Goal: Feedback & Contribution: Leave review/rating

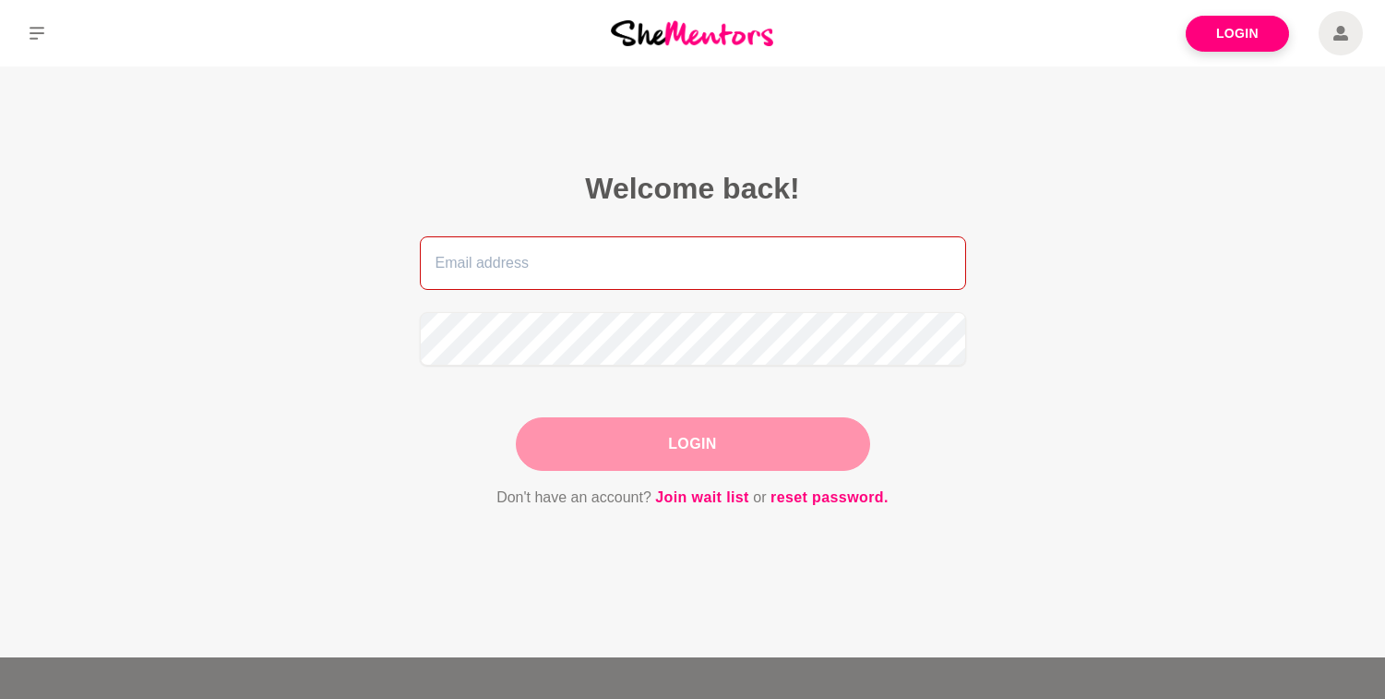
click at [716, 268] on input "email" at bounding box center [693, 263] width 546 height 54
type input "[PERSON_NAME][EMAIL_ADDRESS][DOMAIN_NAME]"
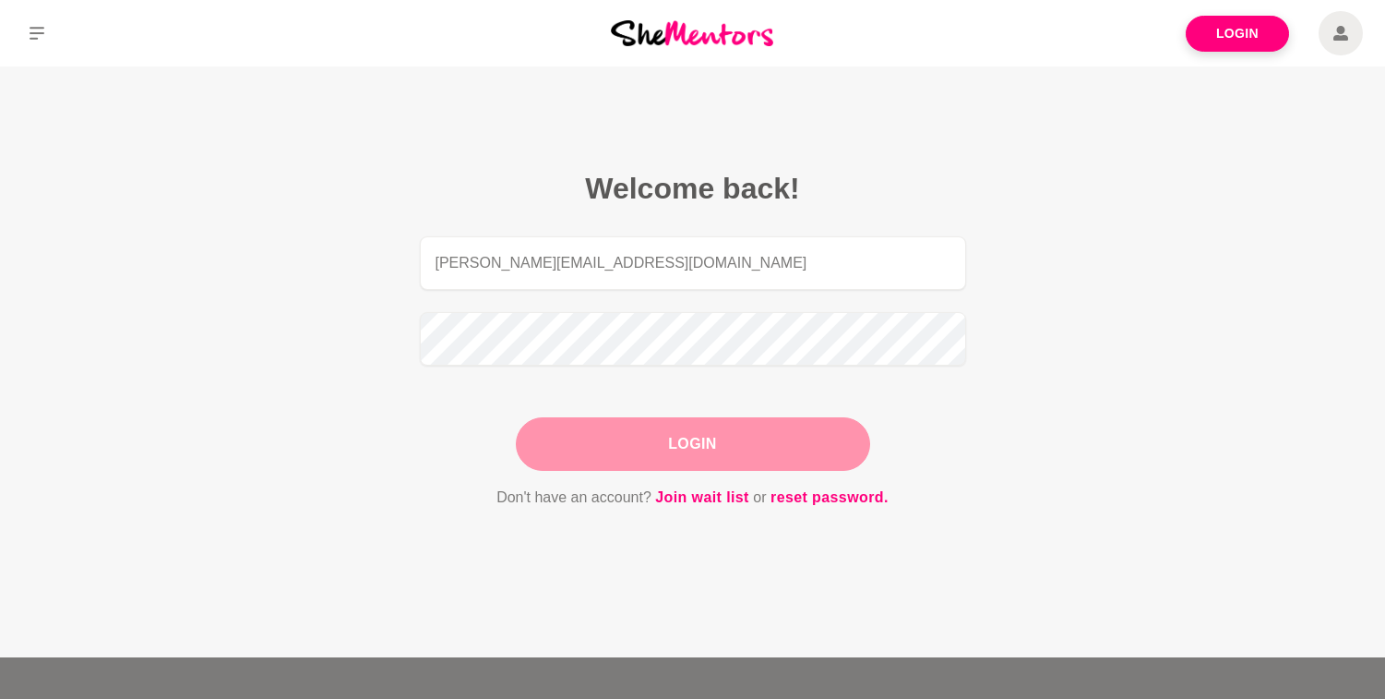
click at [659, 450] on button "Login" at bounding box center [693, 444] width 354 height 54
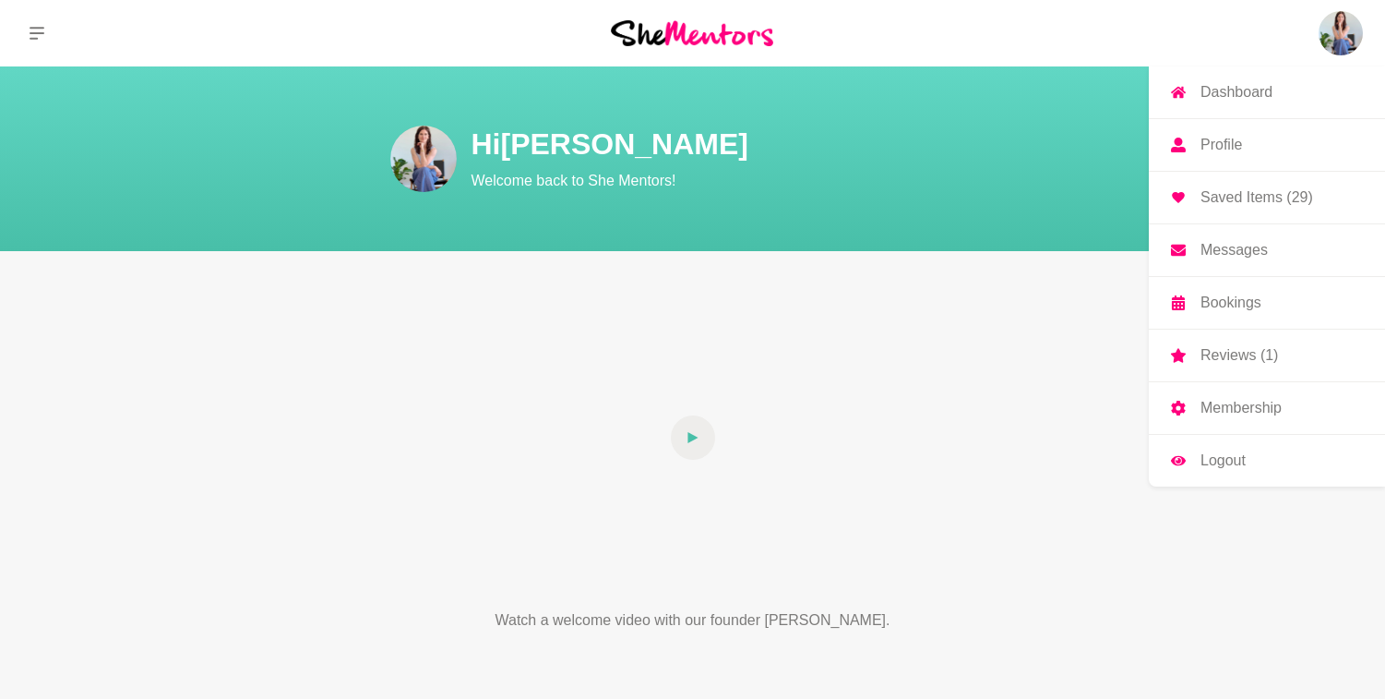
click at [1232, 355] on p "Reviews (1)" at bounding box center [1240, 355] width 78 height 15
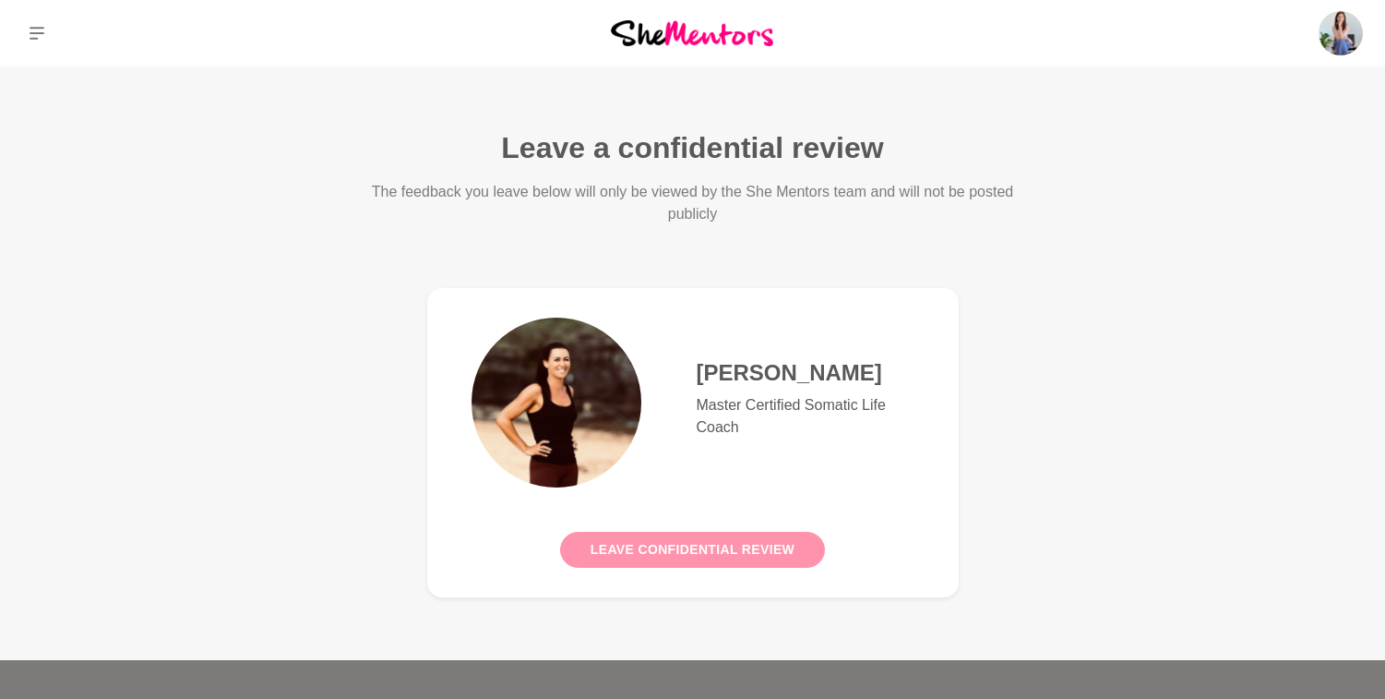
click at [719, 549] on button "Leave confidential review" at bounding box center [692, 550] width 265 height 36
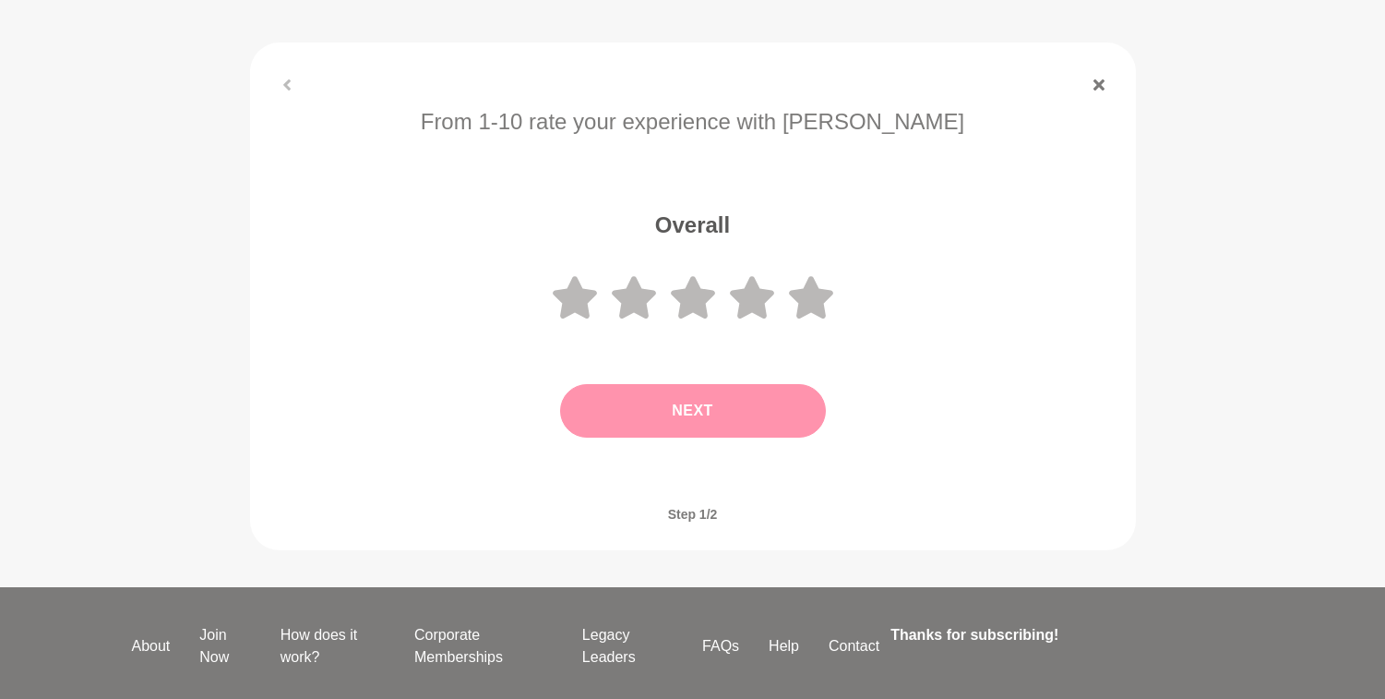
scroll to position [176, 0]
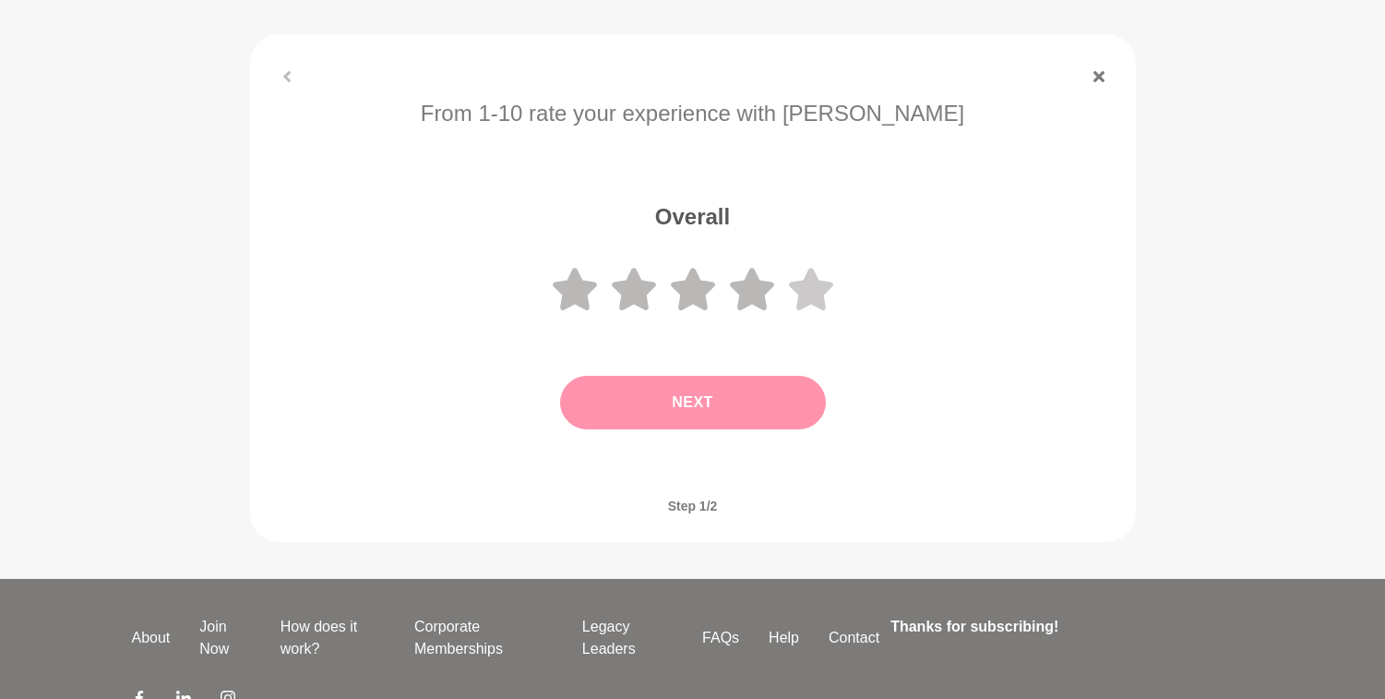
click at [820, 281] on icon at bounding box center [811, 289] width 44 height 42
click at [740, 407] on button "Next" at bounding box center [693, 403] width 266 height 54
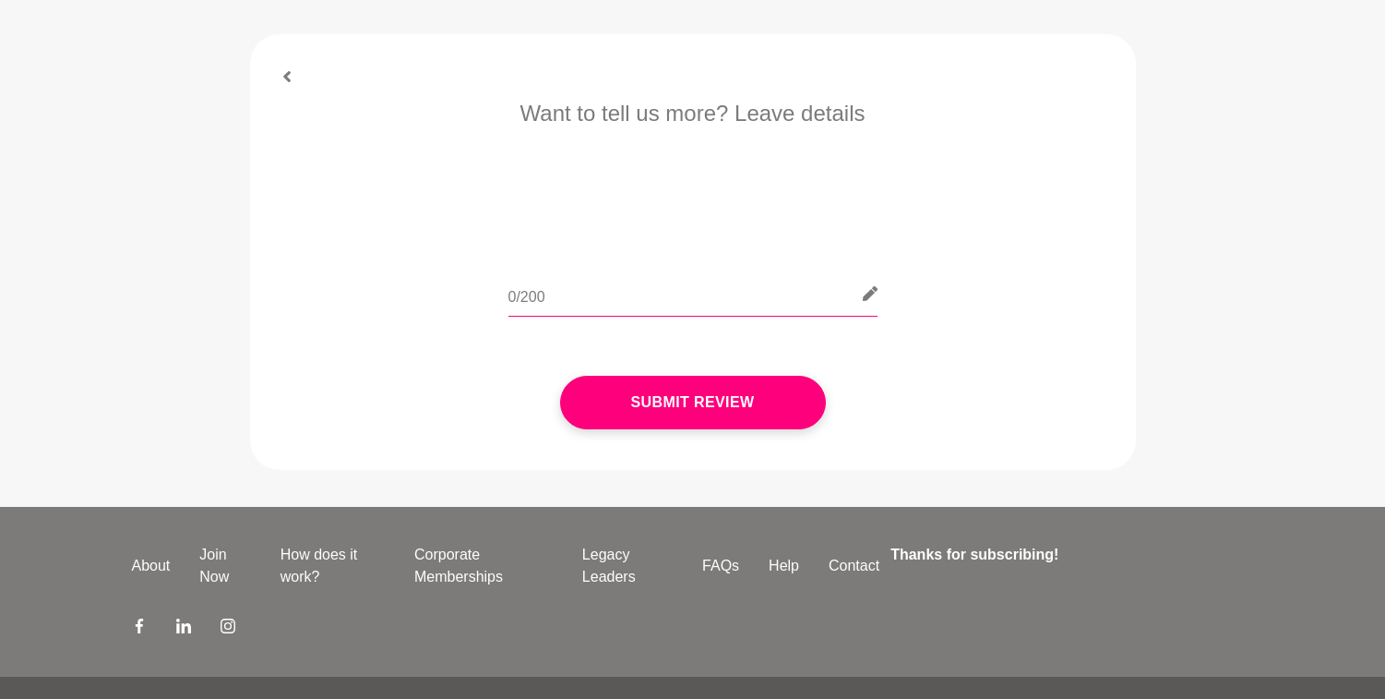
click at [634, 295] on input "text" at bounding box center [692, 293] width 369 height 45
paste input "I can not express how profound a session I had with [PERSON_NAME]. She was warm…"
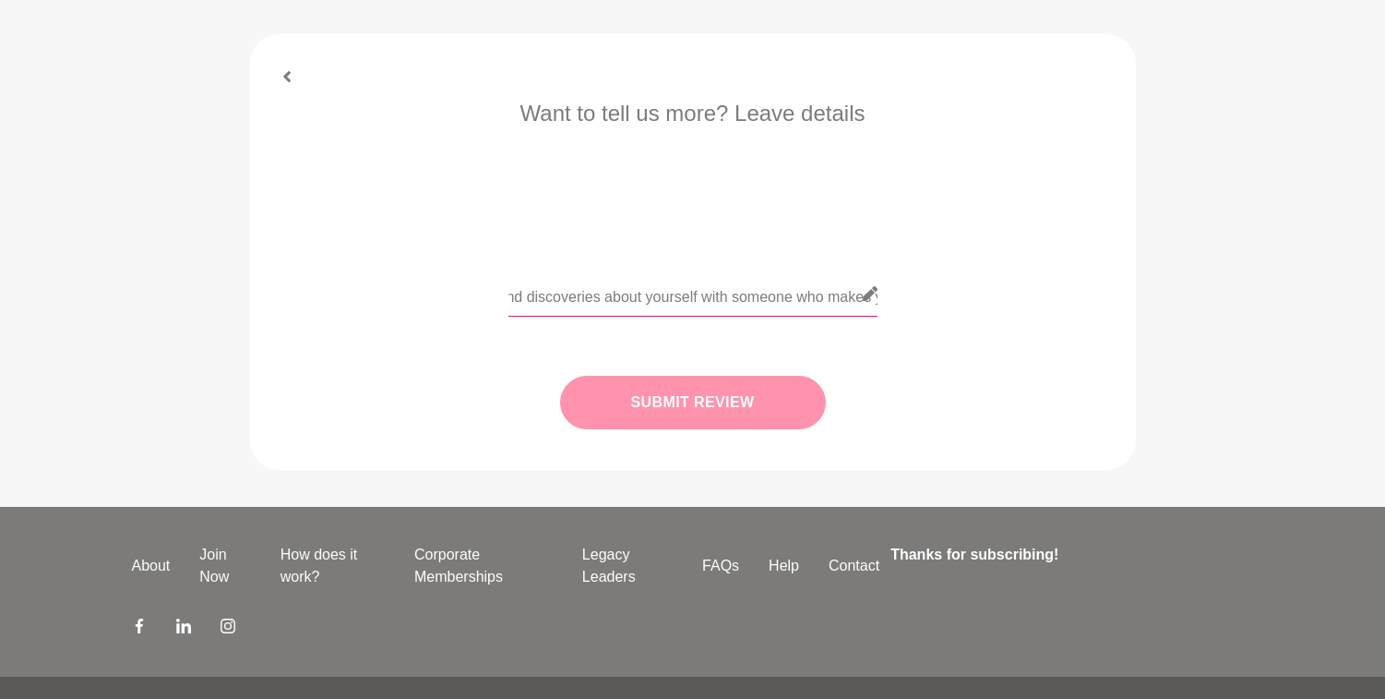
type input "I can not express how profound a session I had with [PERSON_NAME]. She was warm…"
click at [699, 399] on button "Submit Review" at bounding box center [693, 403] width 266 height 54
